Goal: Check status

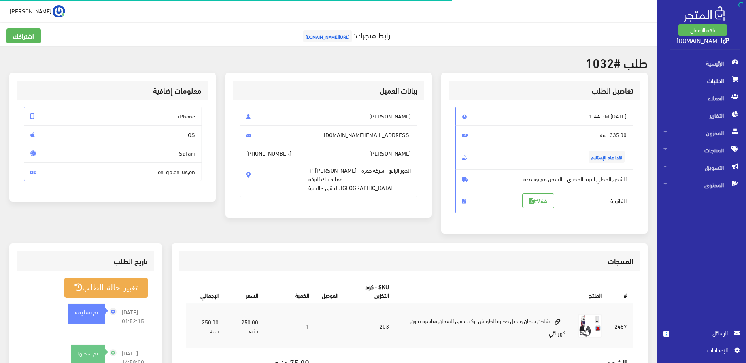
click at [717, 83] on span "الطلبات" at bounding box center [701, 80] width 76 height 17
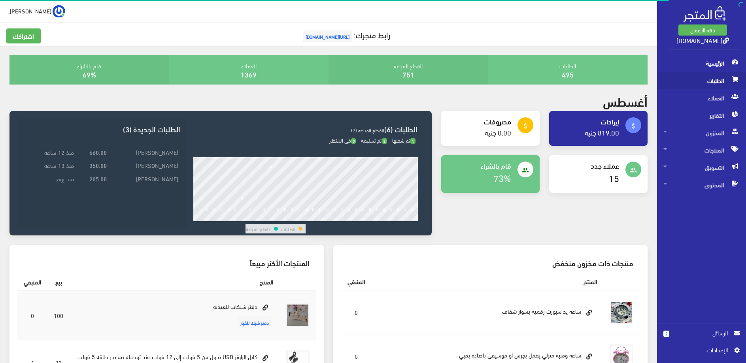
click at [702, 79] on span "الطلبات" at bounding box center [701, 80] width 76 height 17
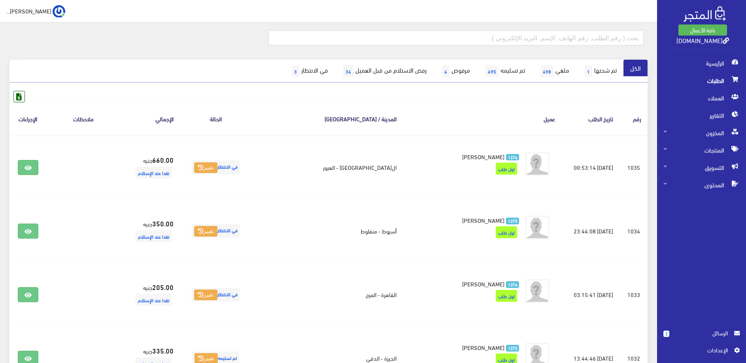
scroll to position [40, 0]
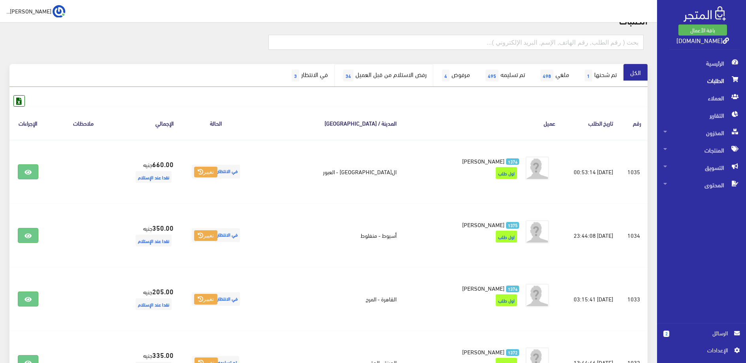
click at [377, 78] on link "رفض الاستلام من قبل العميل 34" at bounding box center [383, 75] width 99 height 23
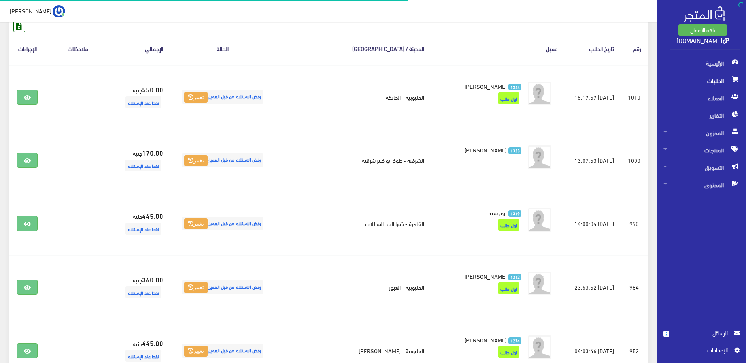
scroll to position [121, 0]
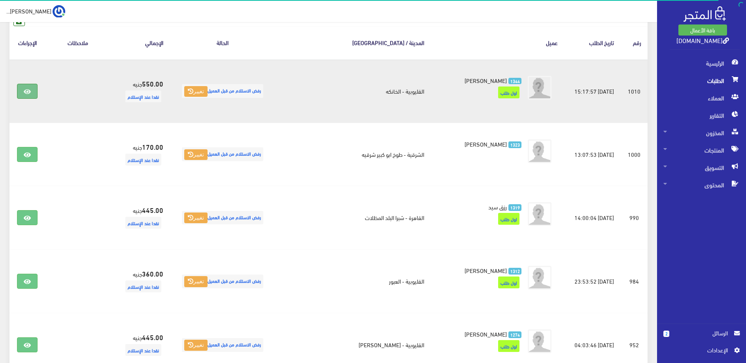
click at [32, 89] on link at bounding box center [27, 91] width 21 height 15
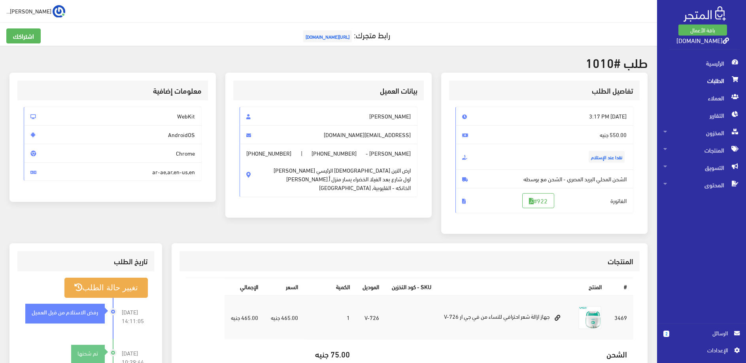
click at [705, 83] on span "الطلبات" at bounding box center [701, 80] width 76 height 17
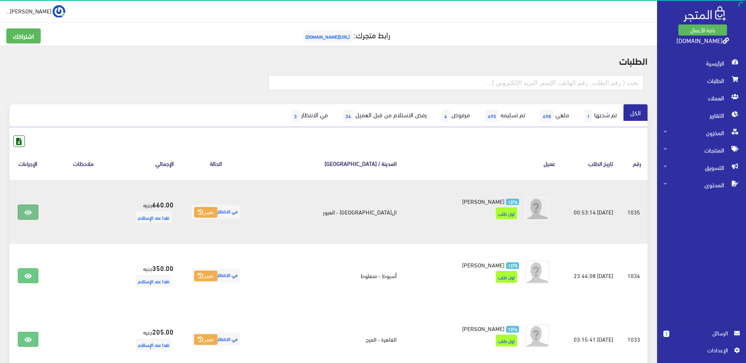
click at [27, 207] on link at bounding box center [28, 212] width 21 height 15
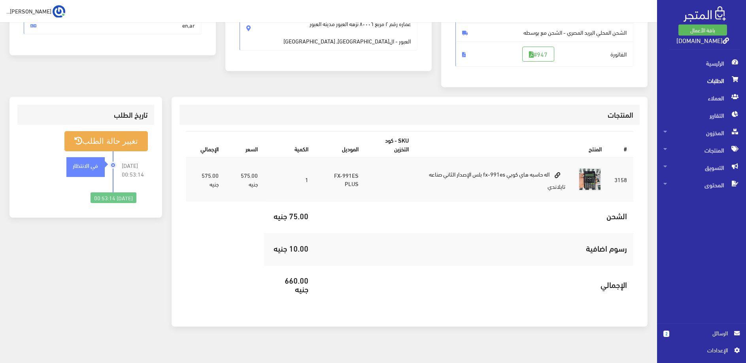
scroll to position [155, 0]
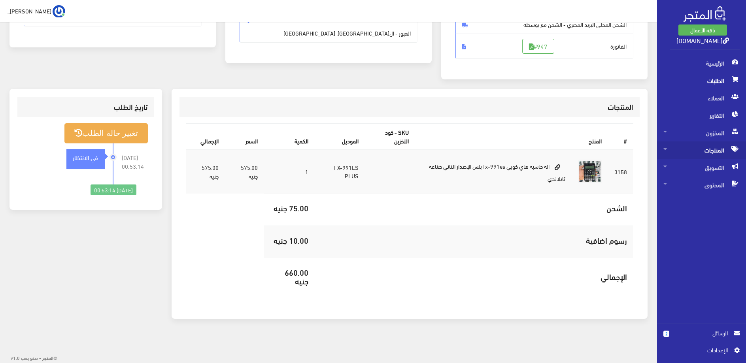
click at [718, 147] on span "المنتجات" at bounding box center [701, 149] width 76 height 17
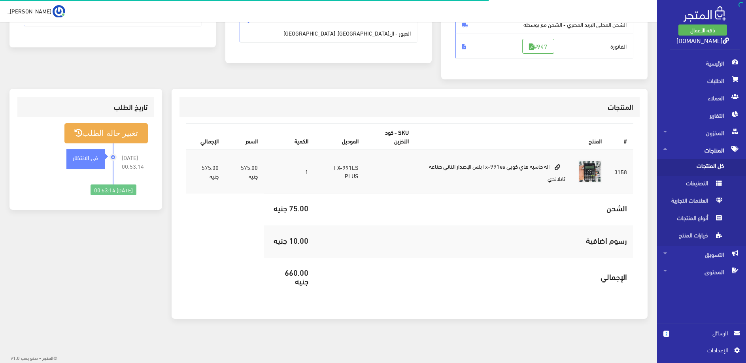
click at [695, 166] on span "كل المنتجات" at bounding box center [693, 167] width 60 height 17
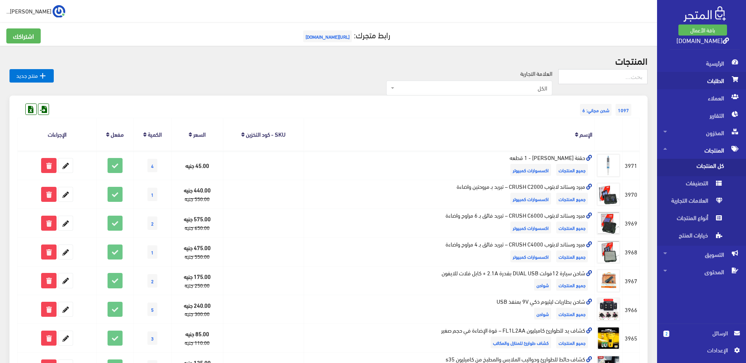
click at [687, 82] on span "الطلبات" at bounding box center [701, 80] width 76 height 17
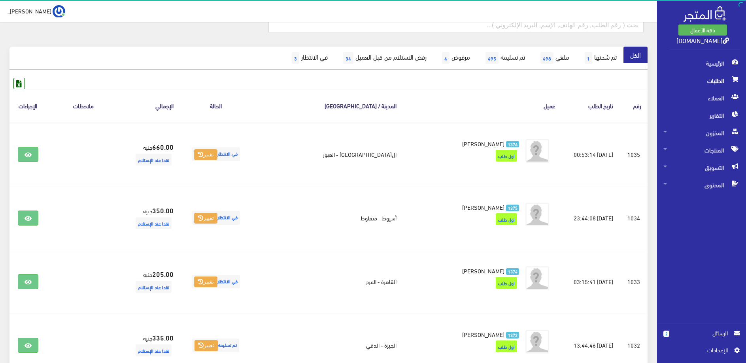
scroll to position [121, 0]
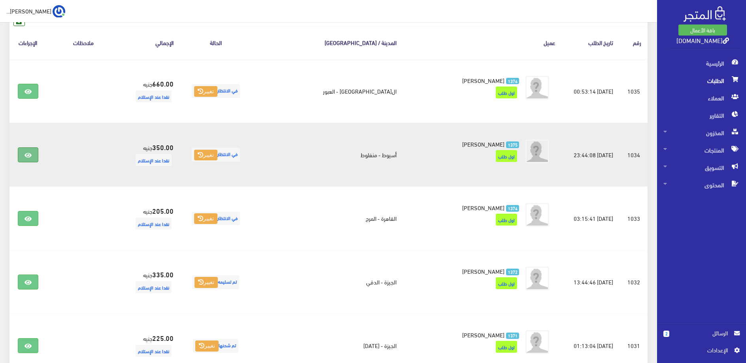
click at [21, 156] on link at bounding box center [28, 154] width 21 height 15
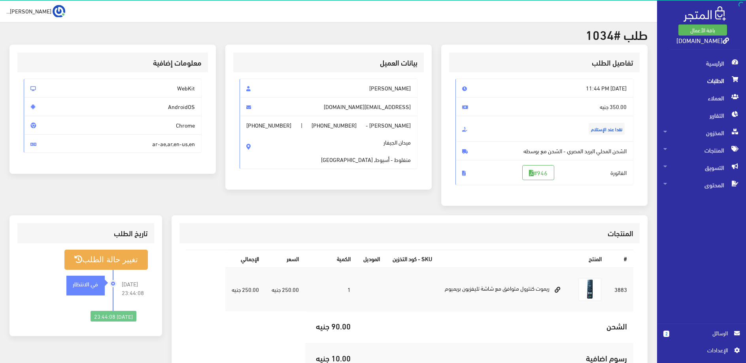
scroll to position [16, 0]
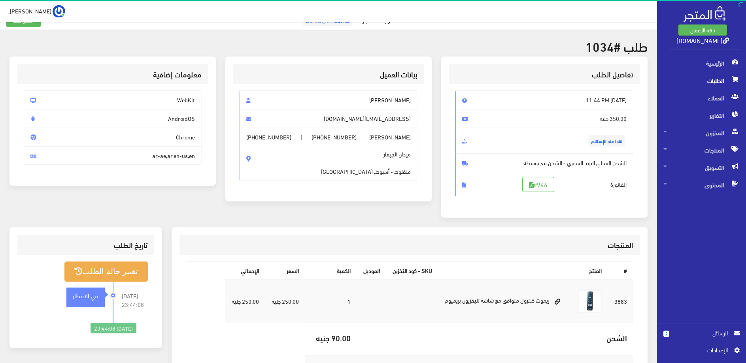
click at [404, 199] on div "بيانات العميل عمرو جمال صبره amr010001928500@gmail.com عمرو جمال صبره - +201000…" at bounding box center [328, 129] width 206 height 145
drag, startPoint x: 323, startPoint y: 136, endPoint x: 361, endPoint y: 134, distance: 38.0
click at [361, 134] on span "عمرو جمال صبره - +201000192850 | +201501401009 ميدان الجيفار منفلوط - أسيوط, مصر" at bounding box center [329, 154] width 178 height 53
click at [356, 138] on span "+201000192850" at bounding box center [333, 137] width 45 height 9
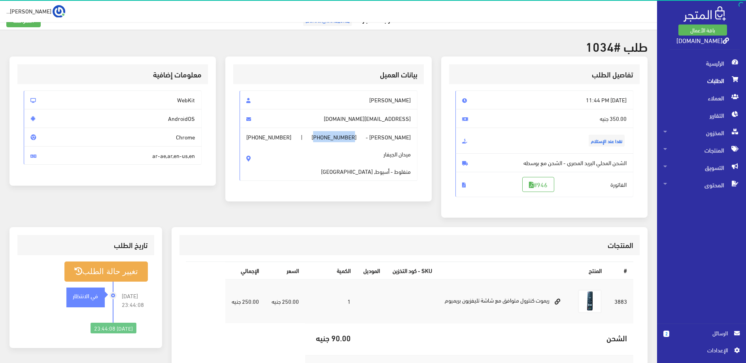
click at [326, 138] on span "+201000192850" at bounding box center [333, 137] width 45 height 9
drag, startPoint x: 324, startPoint y: 138, endPoint x: 359, endPoint y: 136, distance: 34.8
click at [359, 136] on span "عمرو جمال صبره - +201000192850 | +201501401009 ميدان الجيفار منفلوط - أسيوط, مصر" at bounding box center [329, 154] width 178 height 53
click at [354, 139] on span "+201000192850" at bounding box center [333, 137] width 45 height 9
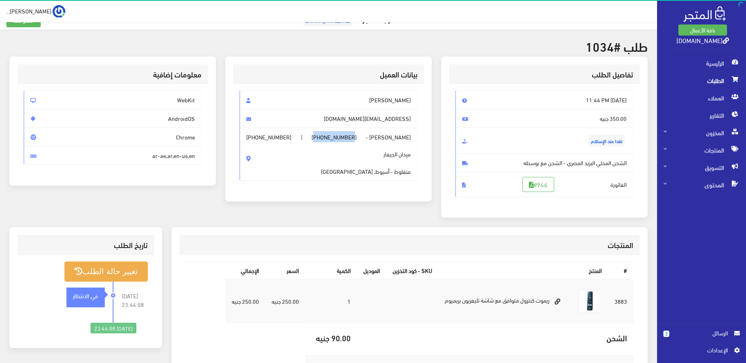
click at [340, 138] on span "+201000192850" at bounding box center [333, 137] width 45 height 9
drag, startPoint x: 324, startPoint y: 137, endPoint x: 361, endPoint y: 134, distance: 36.8
click at [361, 134] on span "عمرو جمال صبره - +201000192850 | +201501401009 ميدان الجيفار منفلوط - أسيوط, مصر" at bounding box center [329, 154] width 178 height 53
click at [353, 139] on span "+201000192850" at bounding box center [333, 137] width 45 height 9
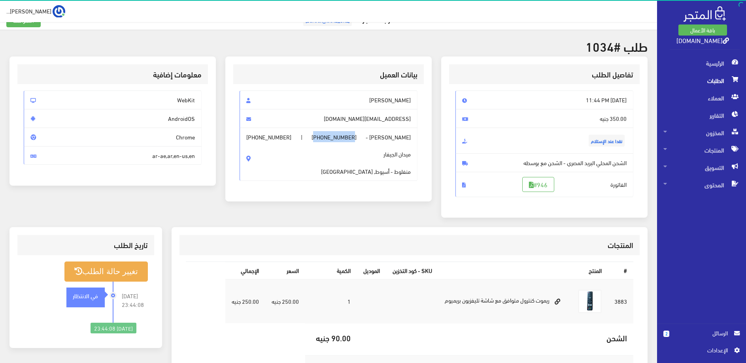
click at [324, 136] on span "+201000192850" at bounding box center [333, 137] width 45 height 9
drag, startPoint x: 324, startPoint y: 139, endPoint x: 360, endPoint y: 136, distance: 36.4
click at [360, 136] on span "عمرو جمال صبره - +201000192850 | +201501401009 ميدان الجيفار منفلوط - أسيوط, مصر" at bounding box center [329, 154] width 178 height 53
click at [347, 136] on span "+201000192850" at bounding box center [333, 137] width 45 height 9
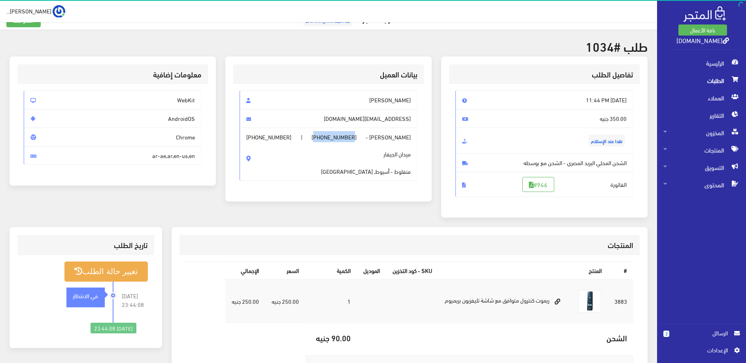
click at [323, 138] on span "+201000192850" at bounding box center [333, 137] width 45 height 9
drag, startPoint x: 323, startPoint y: 136, endPoint x: 362, endPoint y: 138, distance: 39.2
click at [359, 136] on span "عمرو جمال صبره - +201000192850 | +201501401009 ميدان الجيفار منفلوط - أسيوط, مصر" at bounding box center [329, 154] width 178 height 53
